Goal: Go to known website: Access a specific website the user already knows

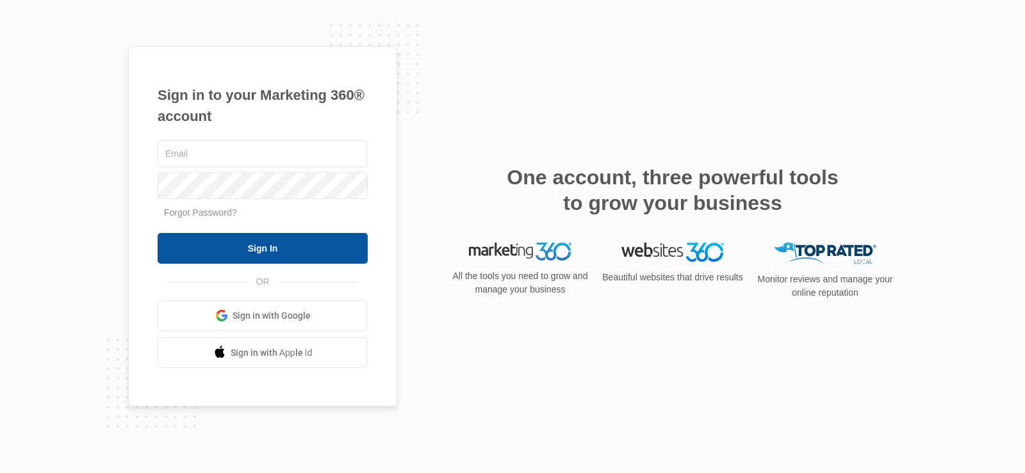
type input "[PERSON_NAME][EMAIL_ADDRESS][DOMAIN_NAME]"
click at [297, 250] on input "Sign In" at bounding box center [263, 248] width 210 height 31
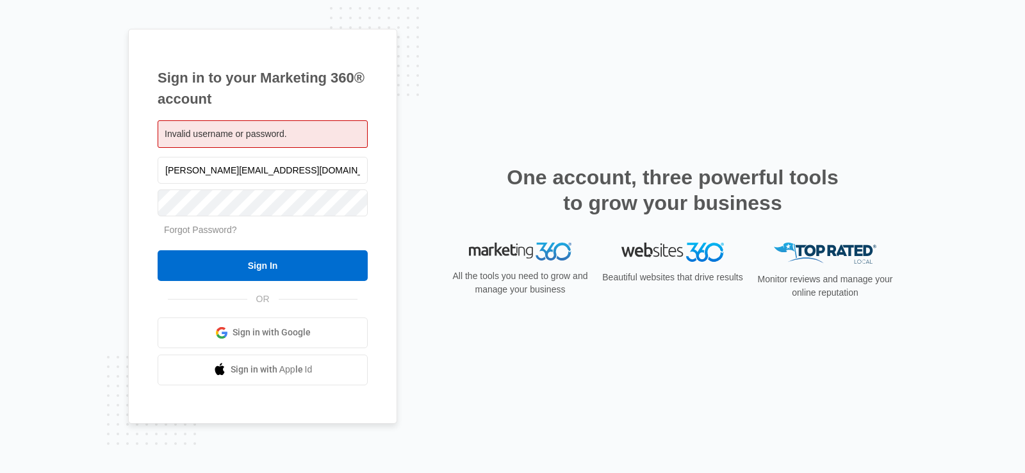
click at [231, 189] on div at bounding box center [263, 202] width 210 height 32
click at [316, 95] on h1 "Sign in to your Marketing 360® account" at bounding box center [263, 88] width 210 height 42
click at [264, 139] on span "Invalid username or password." at bounding box center [226, 134] width 122 height 10
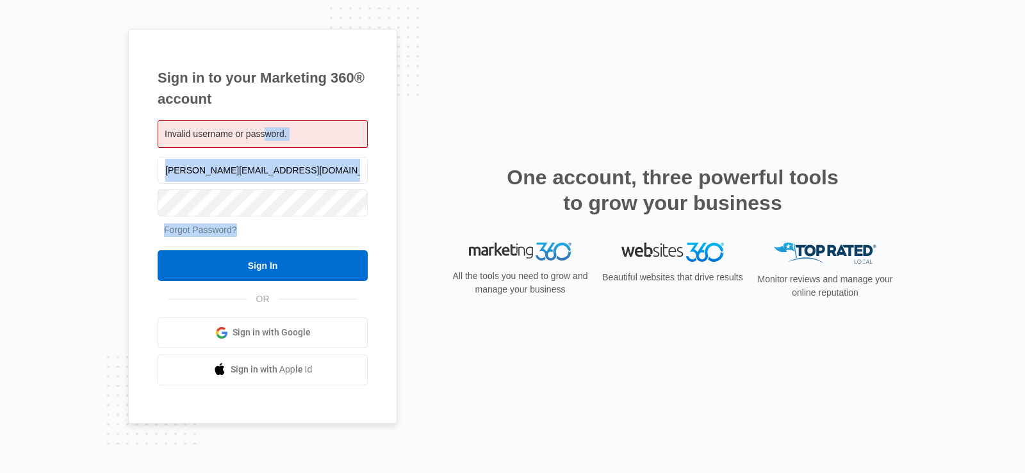
drag, startPoint x: 264, startPoint y: 139, endPoint x: 246, endPoint y: 233, distance: 95.8
click at [246, 233] on div "Invalid username or password. [PERSON_NAME][EMAIL_ADDRESS][DOMAIN_NAME] Forgot …" at bounding box center [263, 252] width 210 height 265
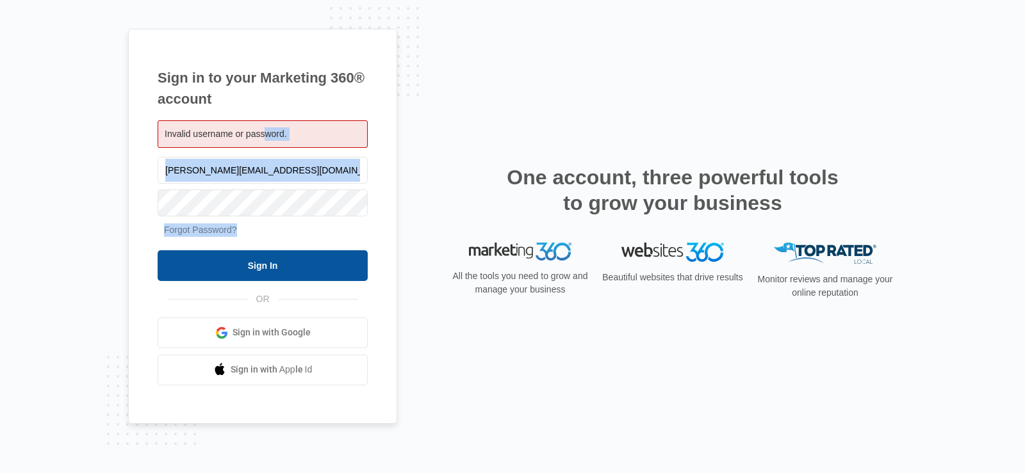
click at [246, 256] on input "Sign In" at bounding box center [263, 265] width 210 height 31
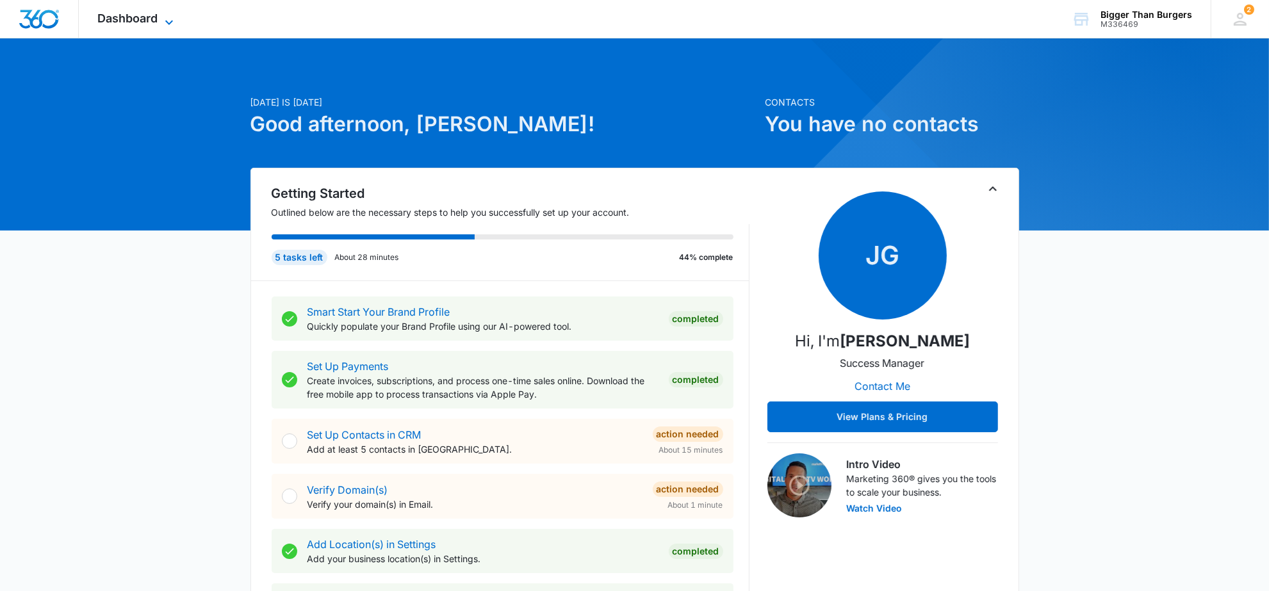
click at [144, 15] on span "Dashboard" at bounding box center [128, 18] width 60 height 13
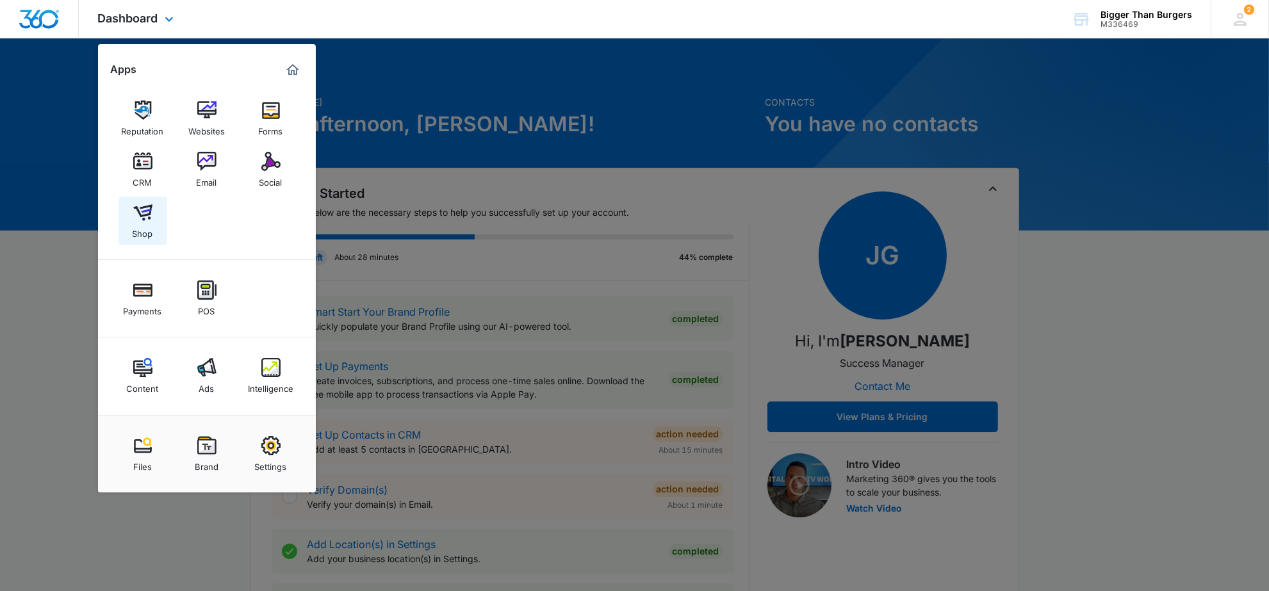
click at [145, 216] on img at bounding box center [142, 212] width 19 height 19
